Goal: Navigation & Orientation: Find specific page/section

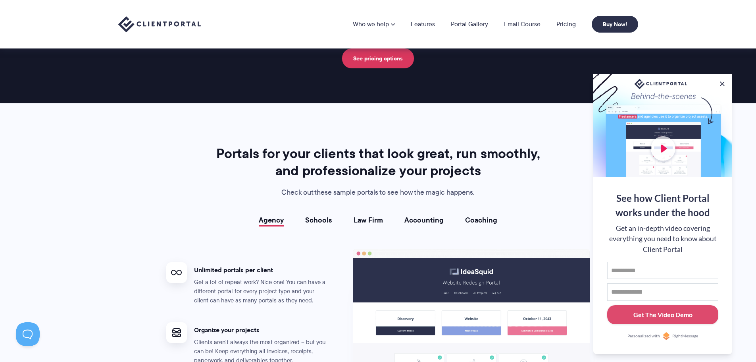
scroll to position [1072, 0]
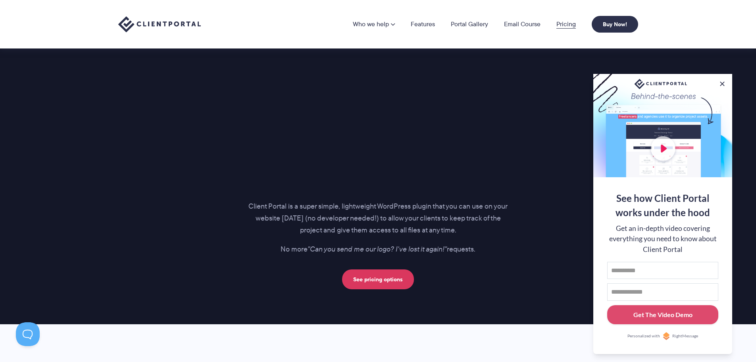
click at [562, 27] on link "Pricing" at bounding box center [566, 24] width 19 height 6
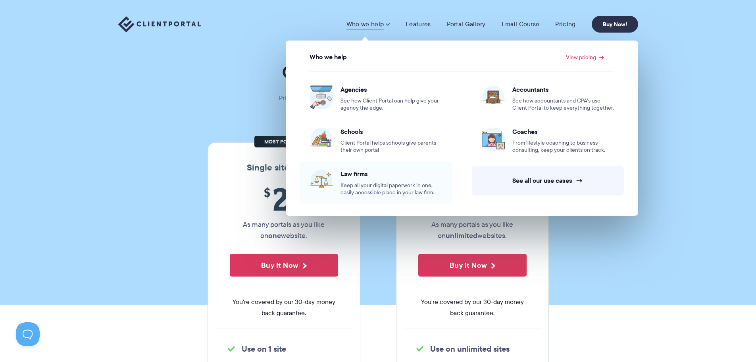
click at [355, 170] on span "Law firms" at bounding box center [392, 174] width 102 height 8
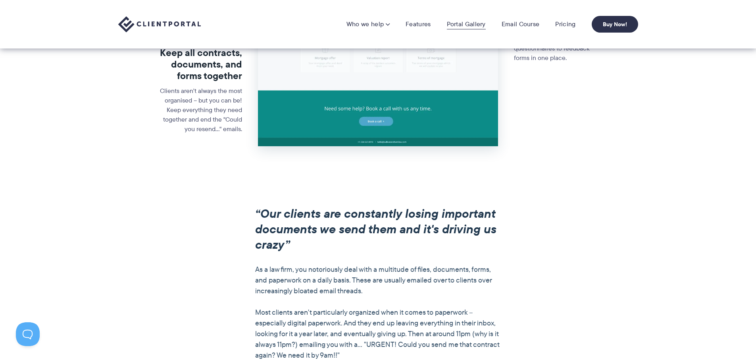
click at [463, 27] on link "Portal Gallery" at bounding box center [466, 24] width 39 height 8
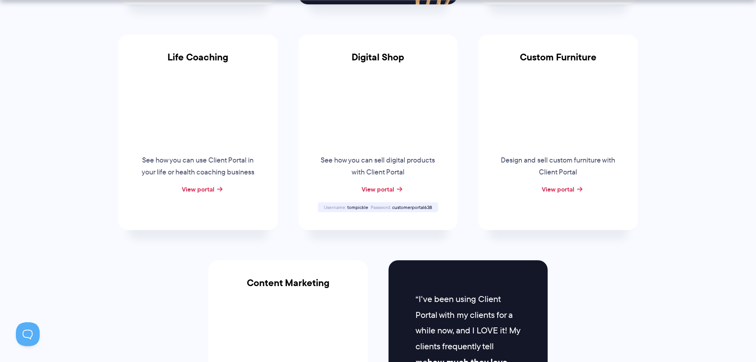
scroll to position [715, 0]
